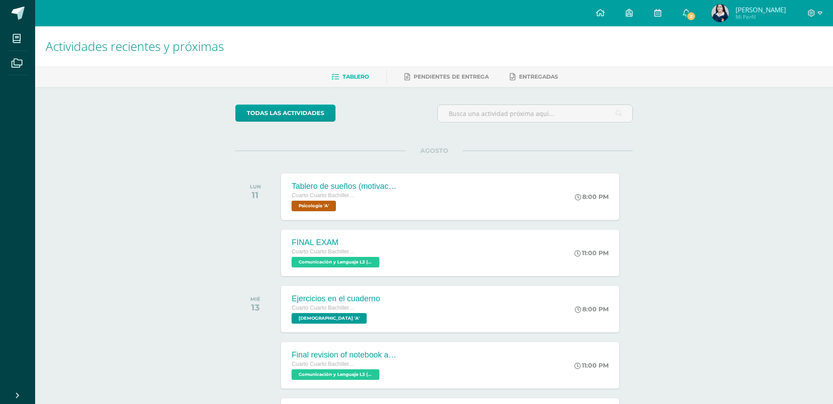
click at [701, 7] on link "Katherine Yannira Mi Perfil" at bounding box center [749, 13] width 96 height 26
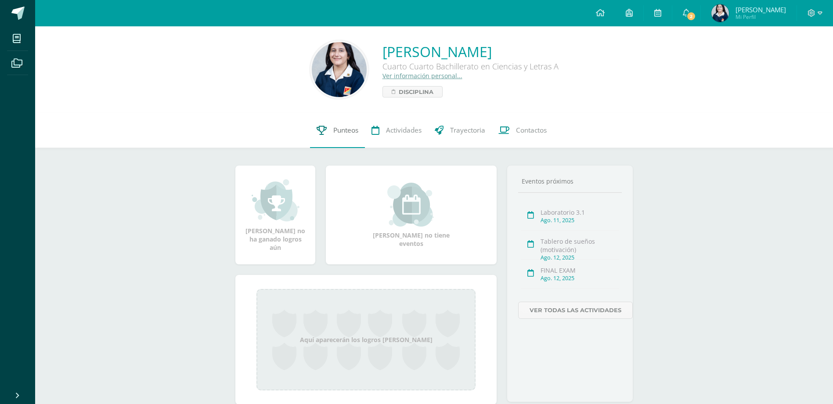
click at [331, 138] on link "Punteos" at bounding box center [337, 130] width 55 height 35
click at [14, 11] on span at bounding box center [17, 13] width 13 height 13
